Goal: Information Seeking & Learning: Understand process/instructions

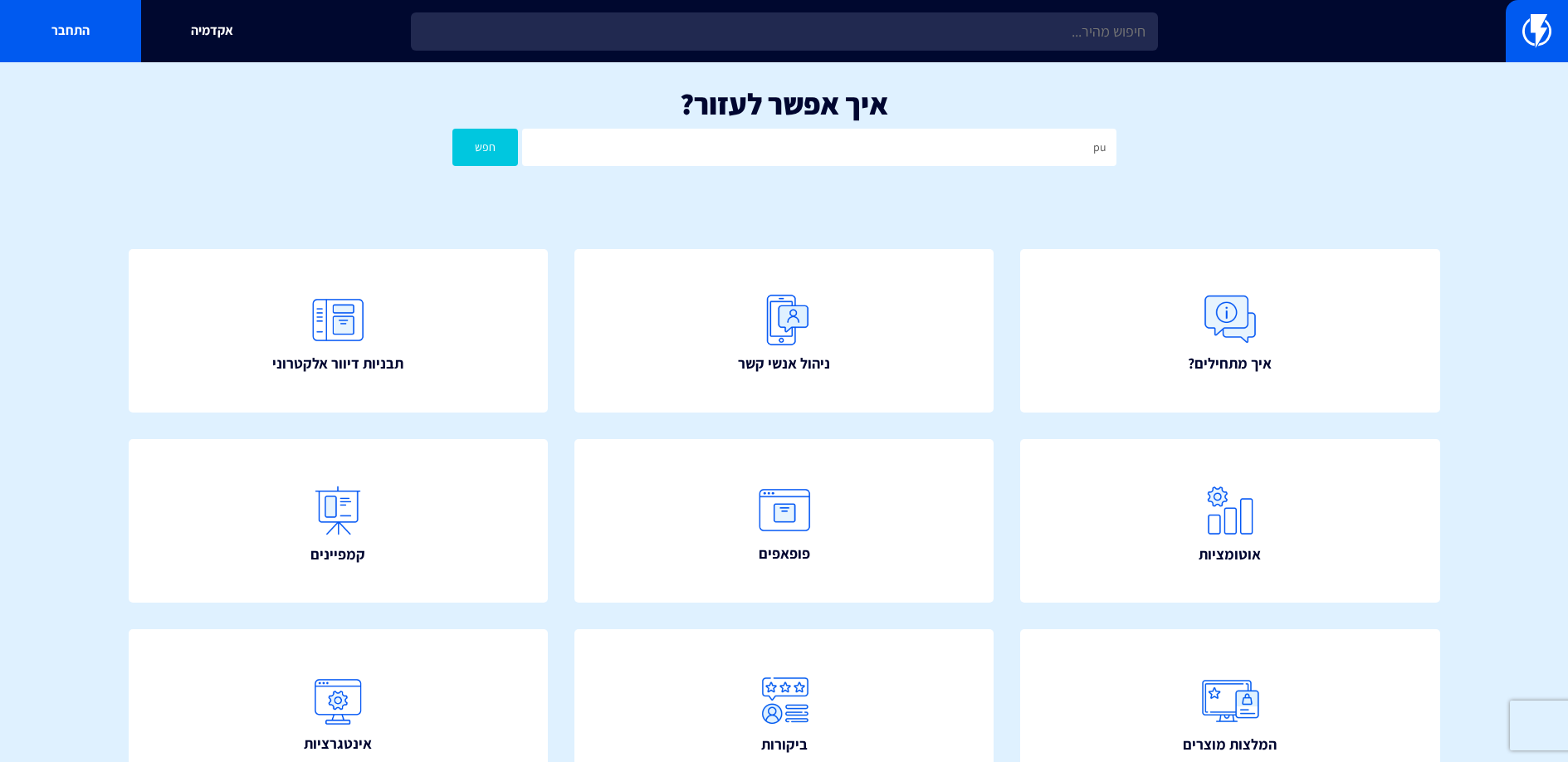
type input "p"
type input "פופאפ"
click at [453, 129] on button "חפש" at bounding box center [485, 148] width 66 height 37
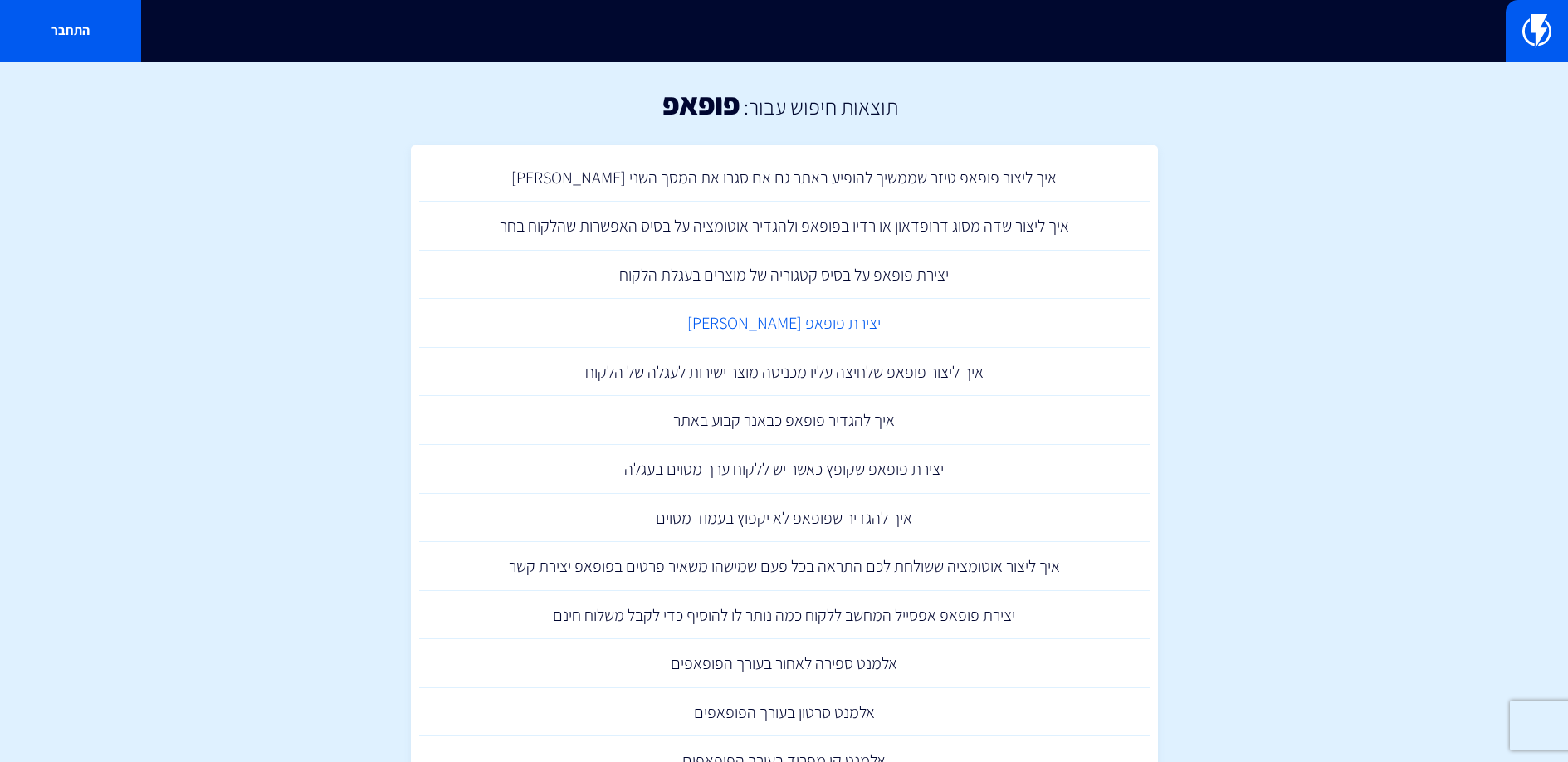
click at [812, 323] on link "יצירת פופאפ [PERSON_NAME]" at bounding box center [784, 323] width 730 height 49
